Goal: Information Seeking & Learning: Learn about a topic

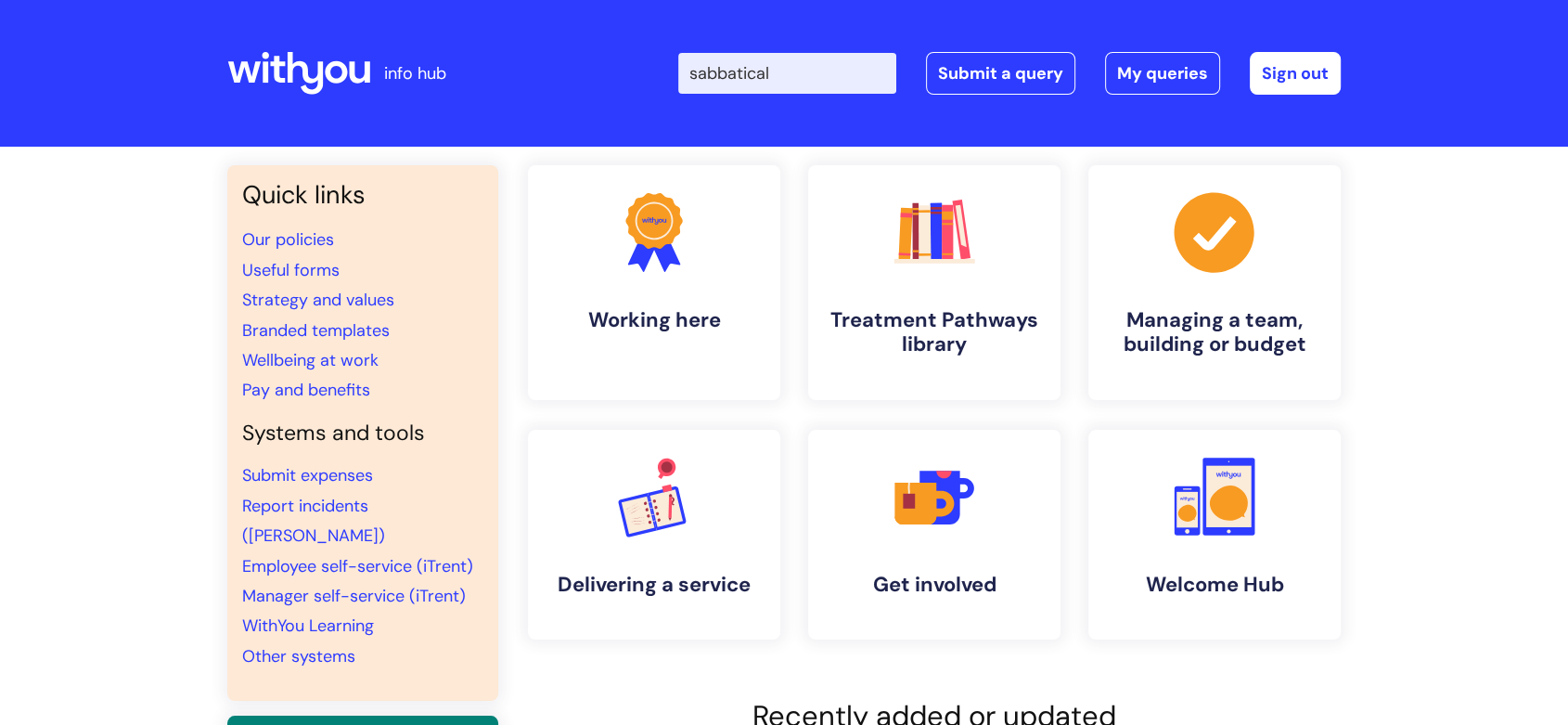
type input "sabbatical"
click button "Search" at bounding box center [0, 0] width 0 height 0
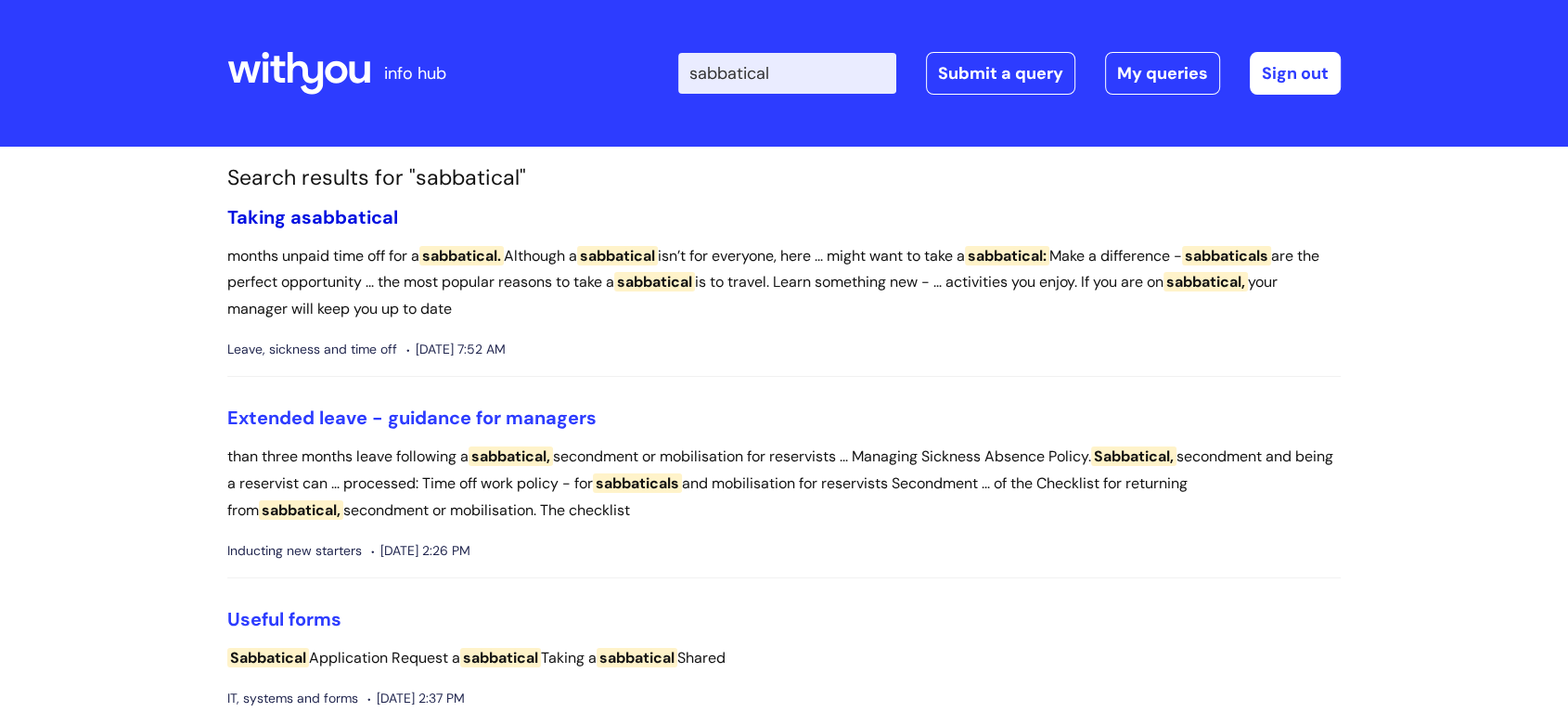
click at [352, 209] on span "sabbatical" at bounding box center [350, 217] width 97 height 24
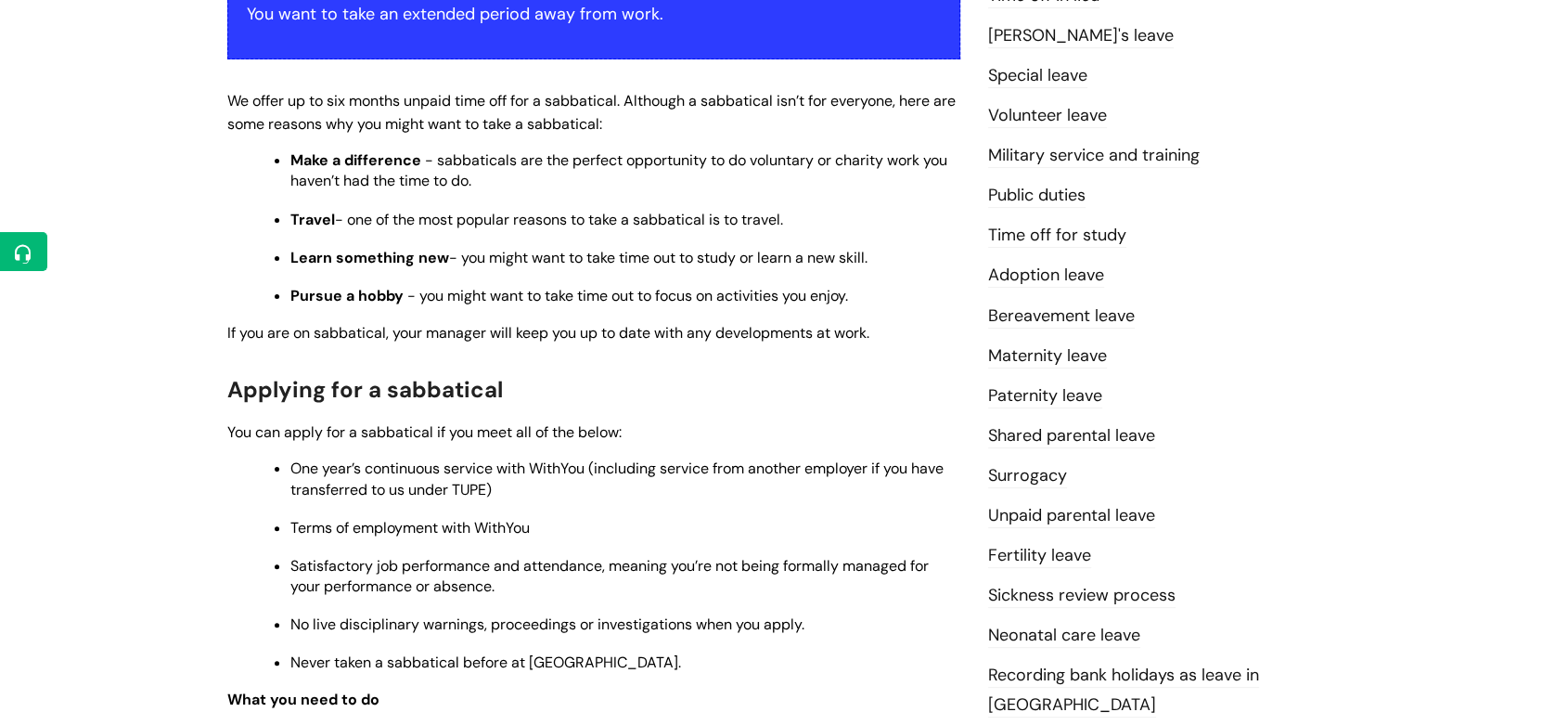
scroll to position [515, 0]
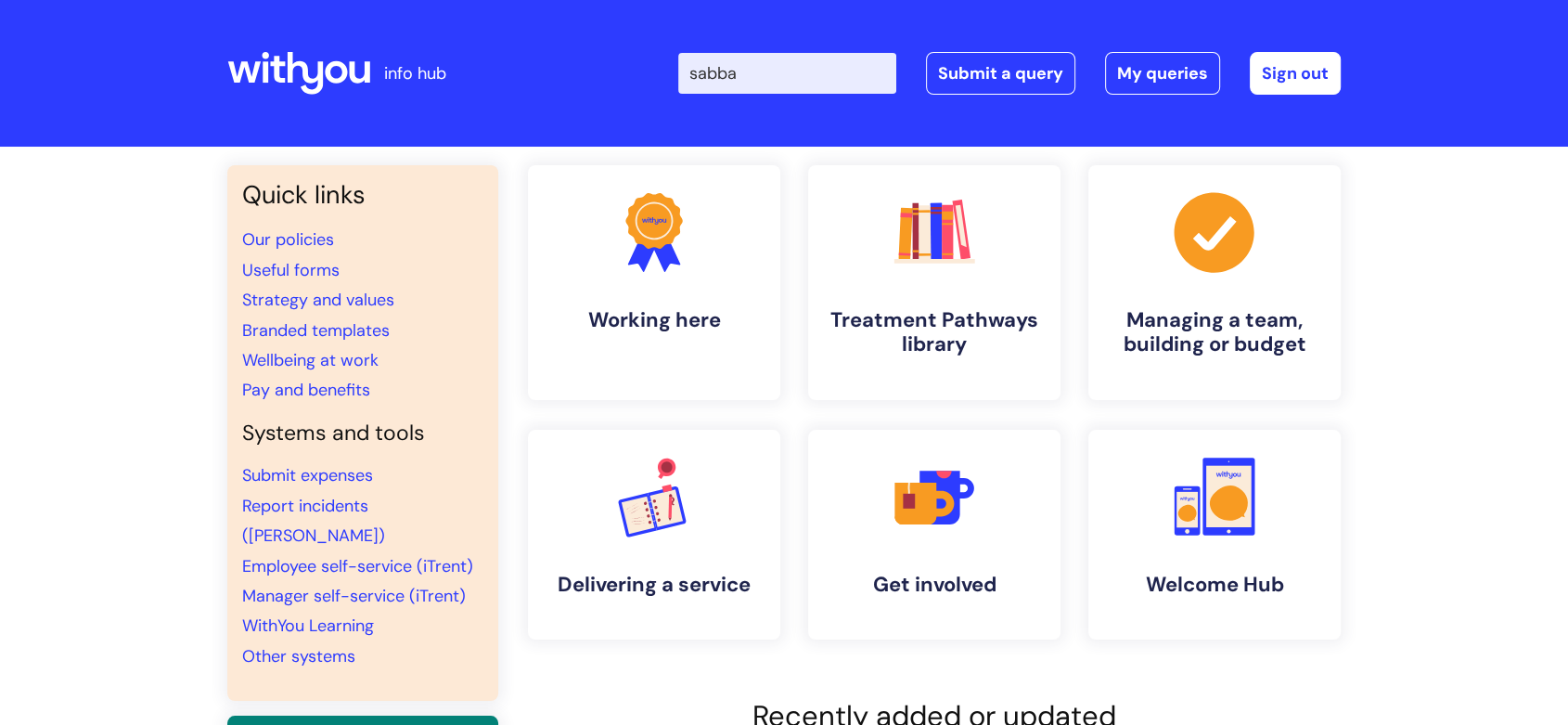
type input "sabbat"
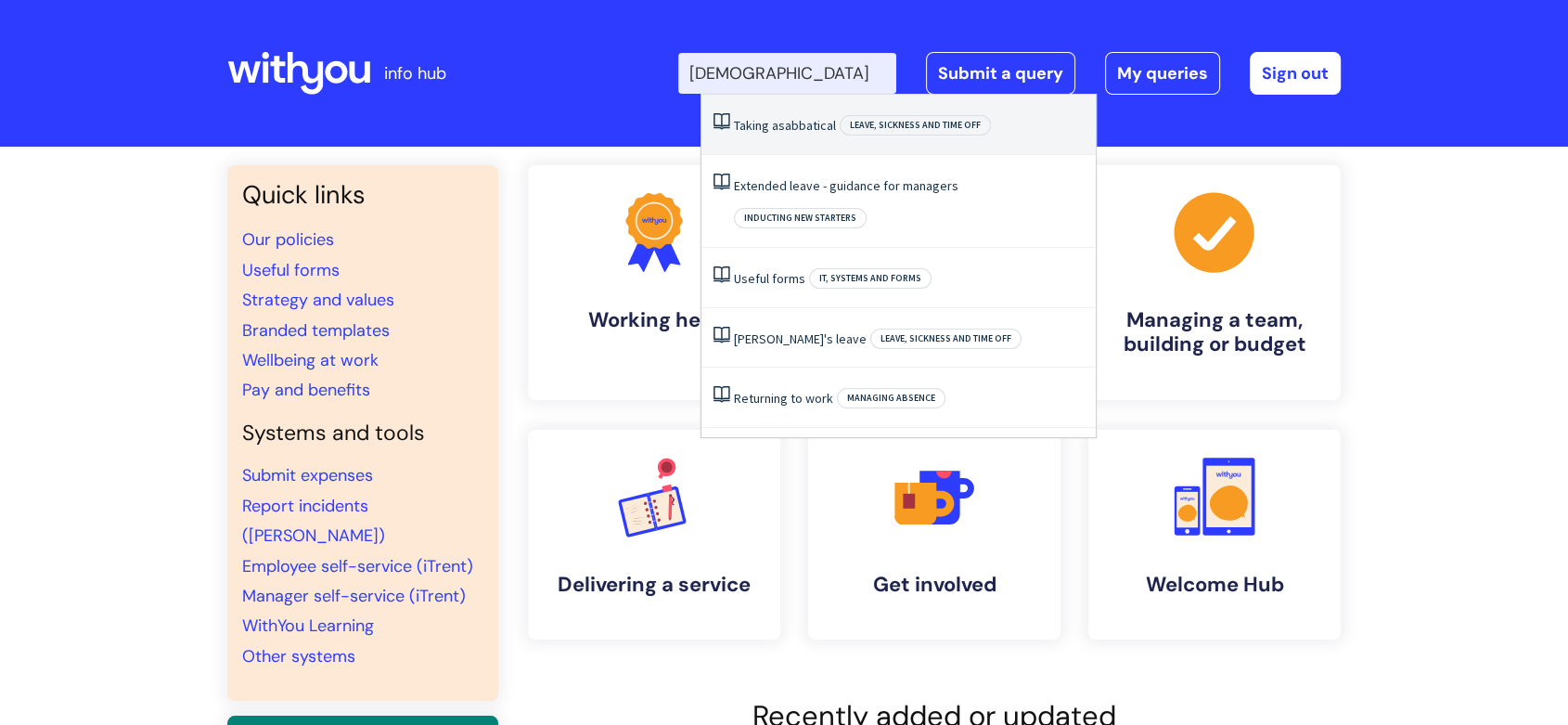
click at [770, 123] on link "Taking a sabbatical" at bounding box center [784, 125] width 102 height 16
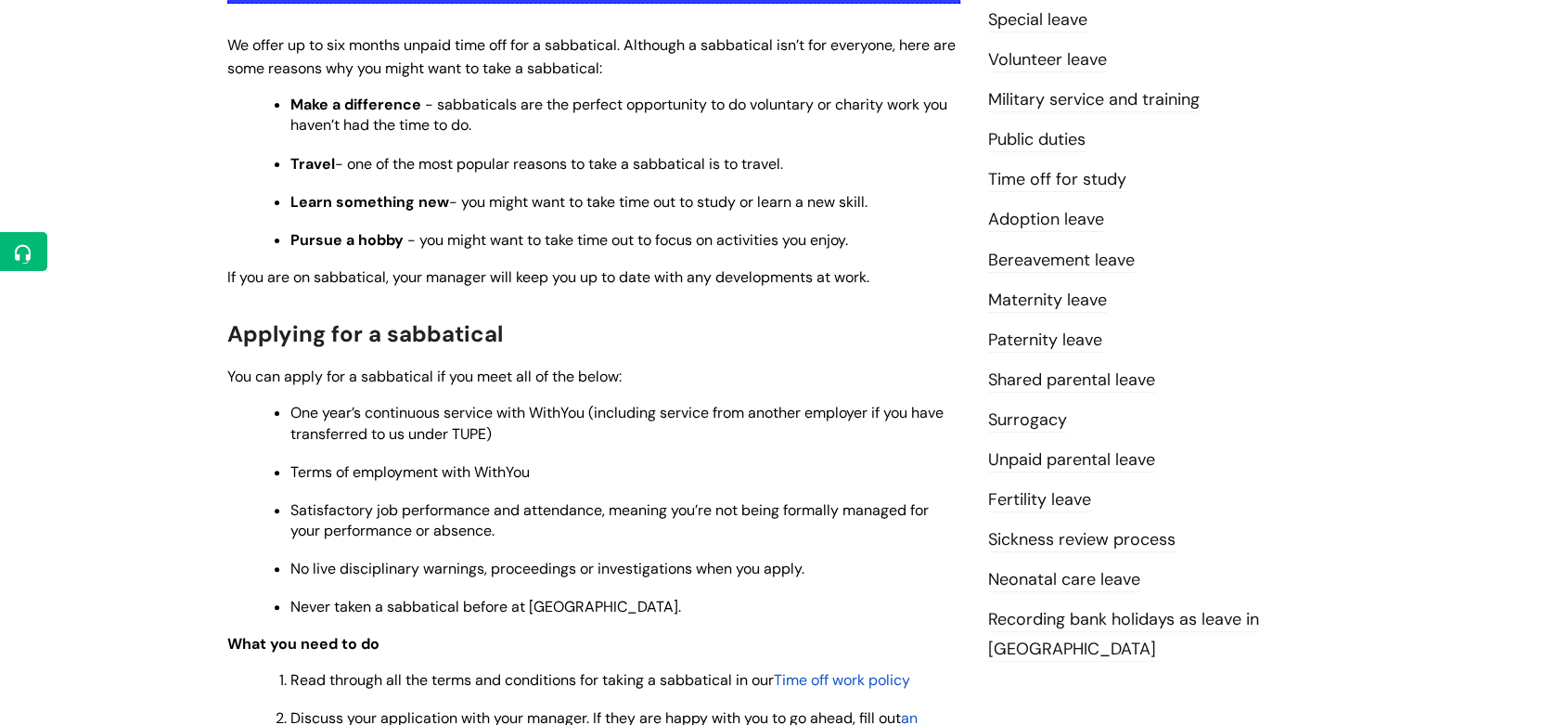
scroll to position [515, 0]
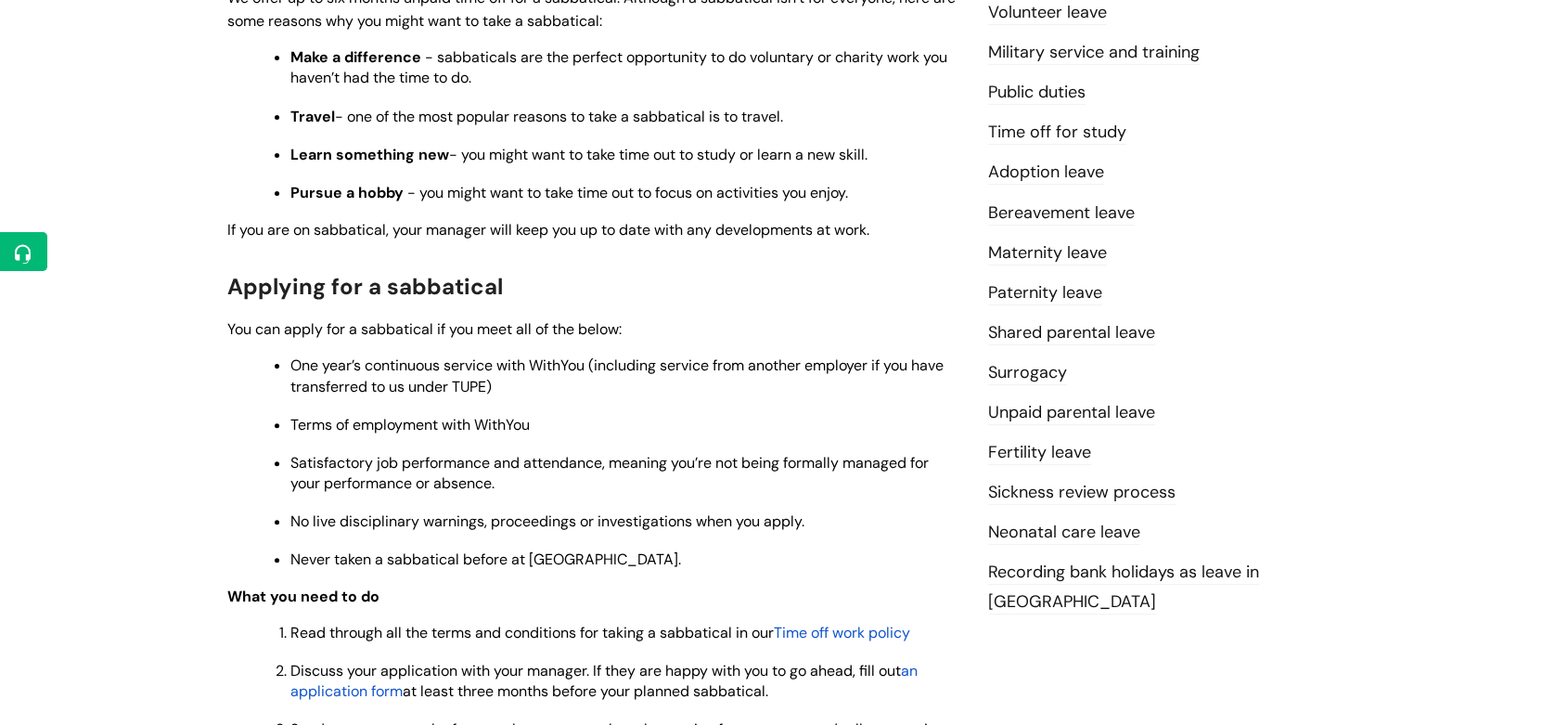
click at [231, 286] on span "Applying for a sabbatical" at bounding box center [365, 287] width 276 height 29
click at [235, 285] on span "Applying for a sabbatical" at bounding box center [365, 287] width 276 height 29
click at [128, 302] on div "Info Hub Categories Working here Leave, sickness and time off Taking a sabbatic…" at bounding box center [784, 389] width 1568 height 1516
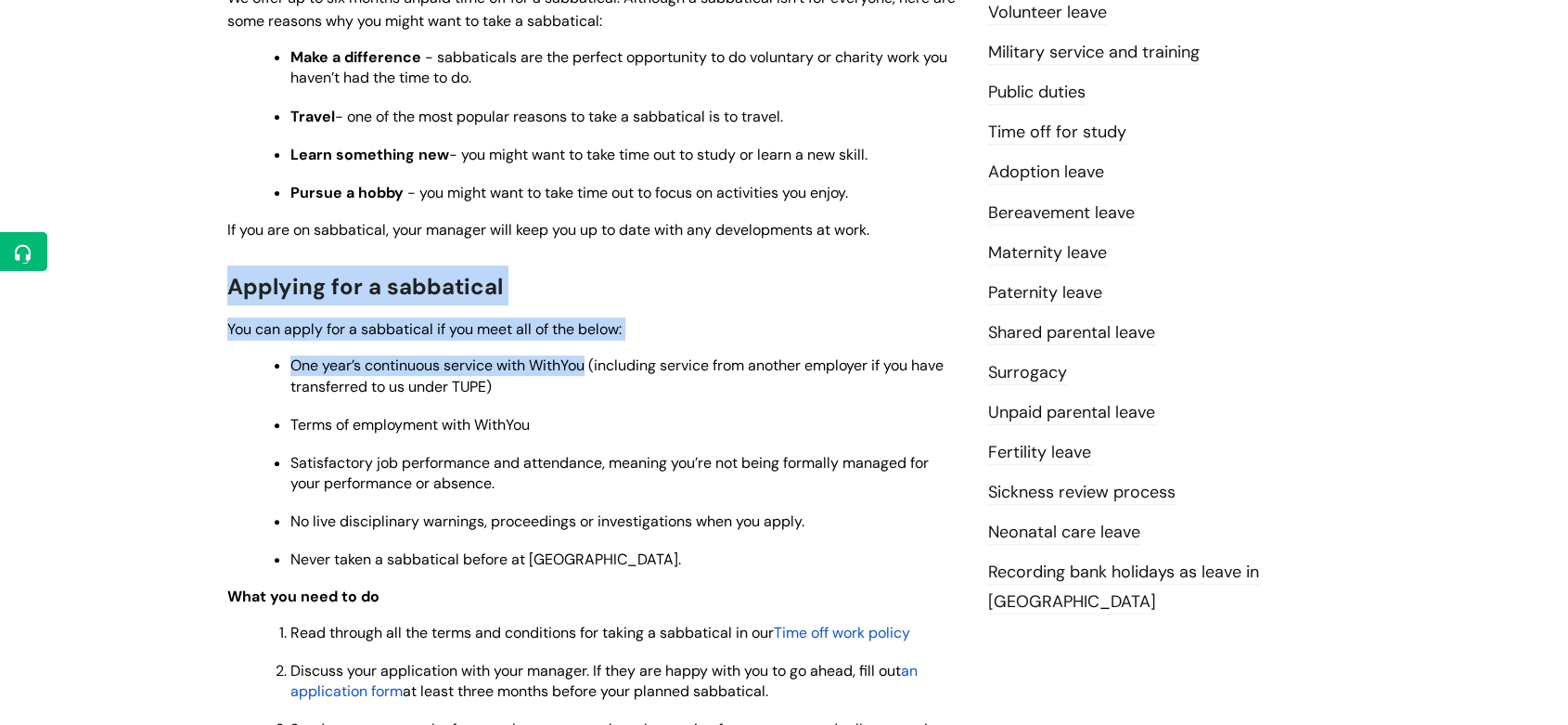
drag, startPoint x: 208, startPoint y: 277, endPoint x: 587, endPoint y: 370, distance: 390.2
click at [587, 370] on div "Info Hub Categories Working here Leave, sickness and time off Taking a sabbatic…" at bounding box center [784, 389] width 1568 height 1516
copy div "Applying for a sabbatical You can apply for a sabbatical if you meet all of the…"
